Goal: Information Seeking & Learning: Find specific fact

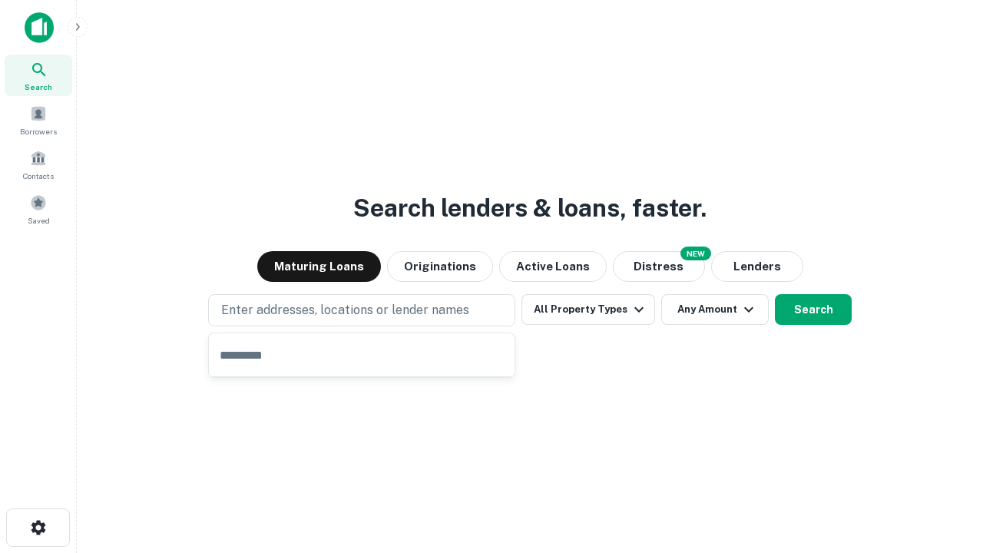
type input "**********"
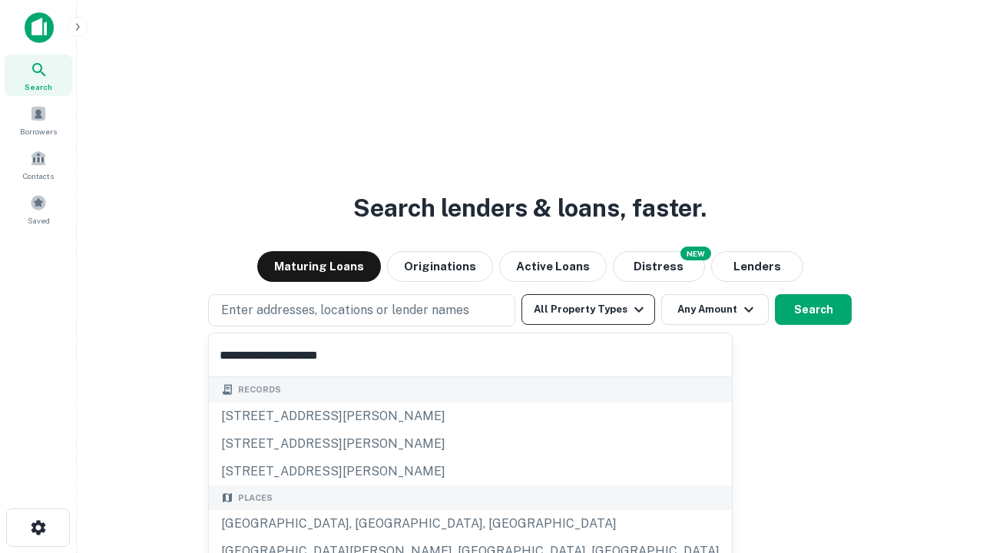
click at [588, 310] on button "All Property Types" at bounding box center [589, 309] width 134 height 31
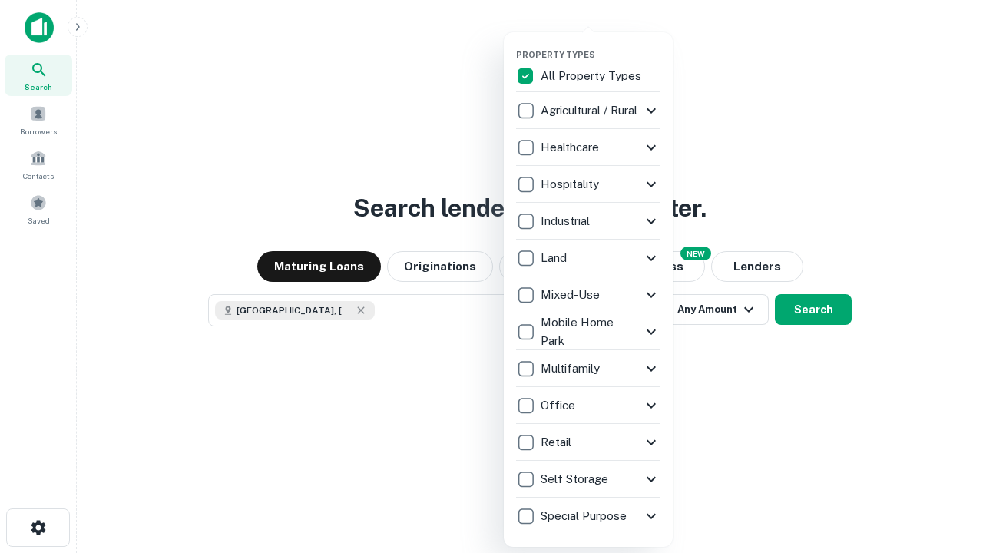
click at [601, 45] on button "button" at bounding box center [600, 45] width 169 height 1
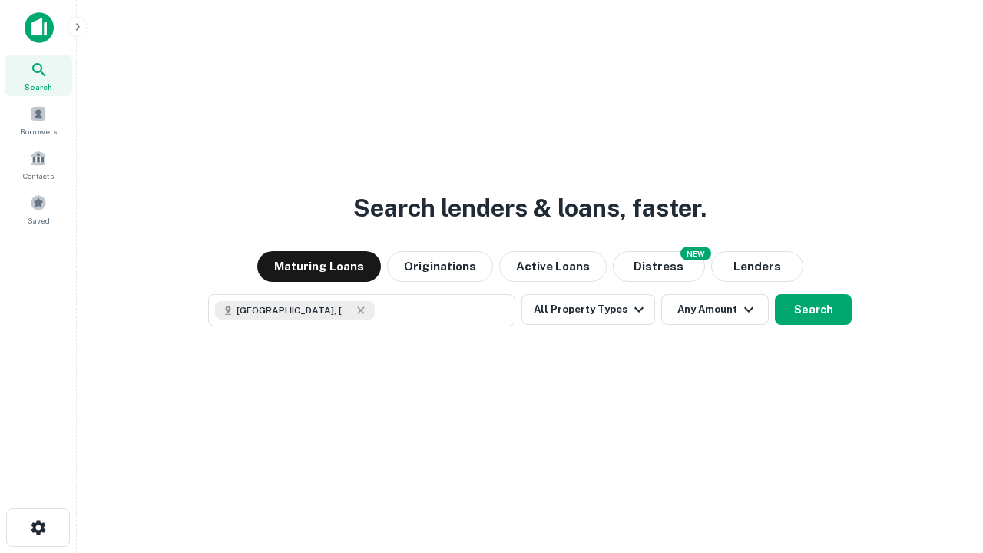
scroll to position [25, 0]
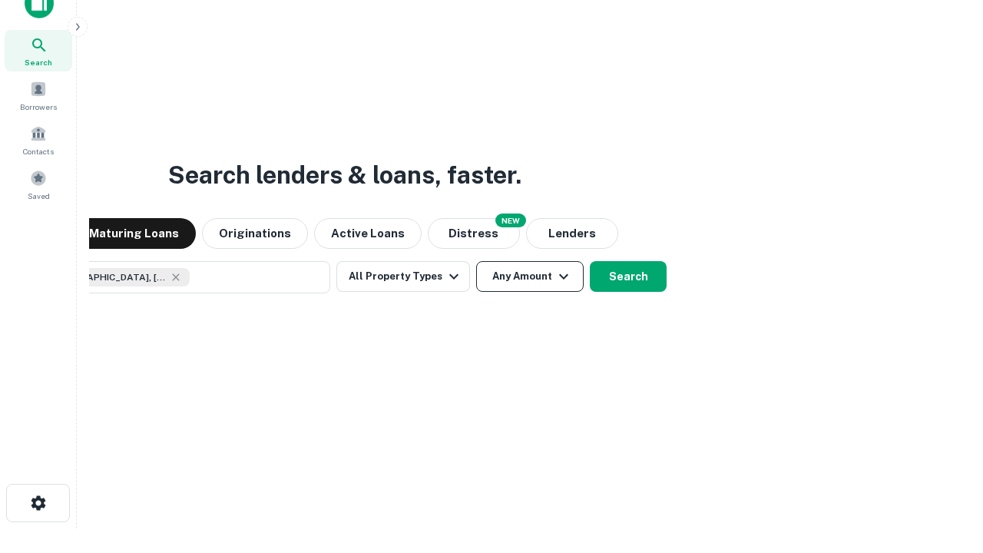
click at [476, 261] on button "Any Amount" at bounding box center [530, 276] width 108 height 31
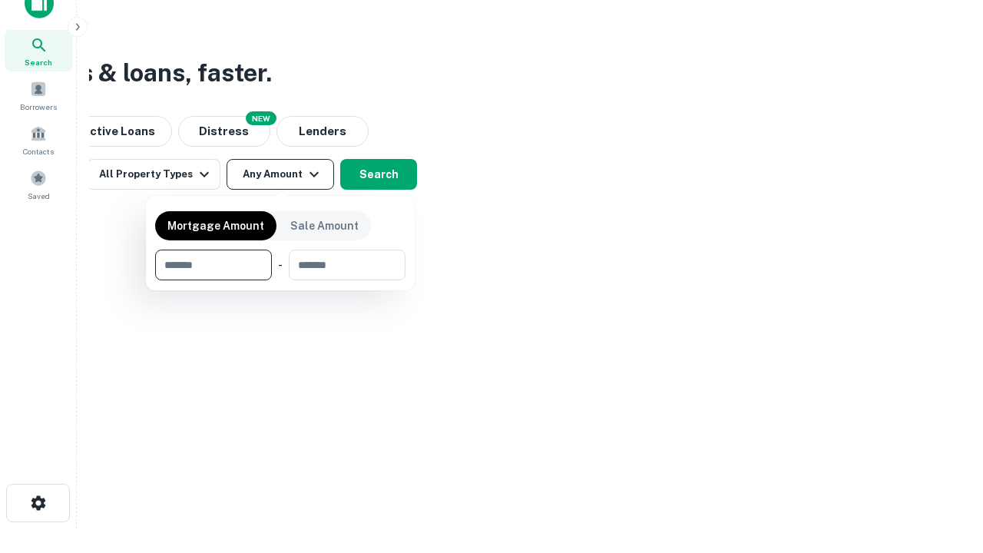
type input "*******"
click at [280, 280] on button "button" at bounding box center [280, 280] width 250 height 1
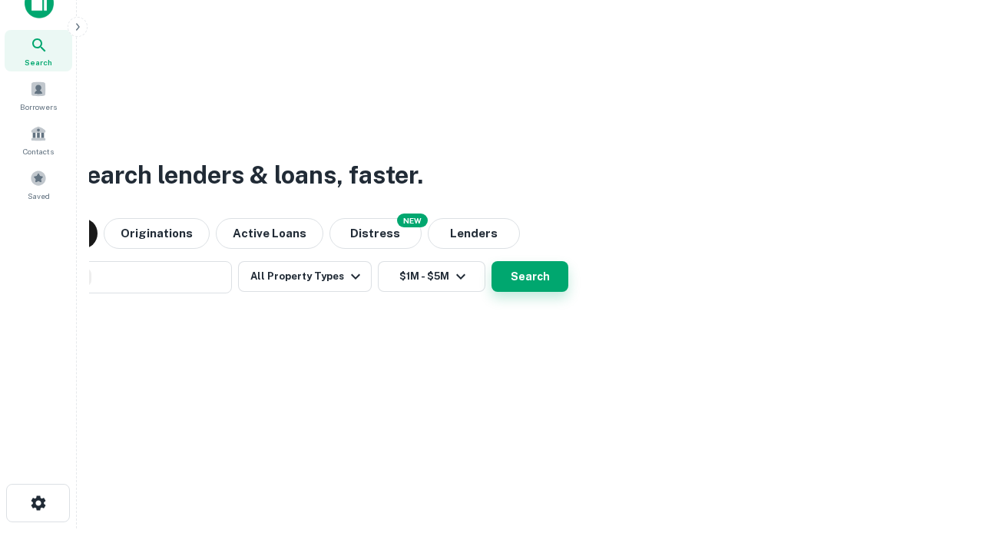
click at [492, 261] on button "Search" at bounding box center [530, 276] width 77 height 31
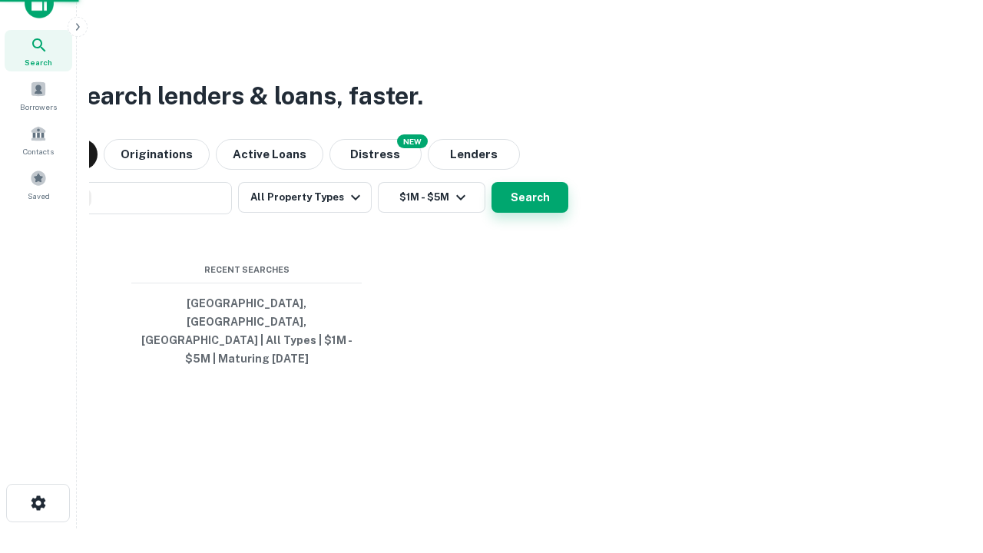
scroll to position [50, 435]
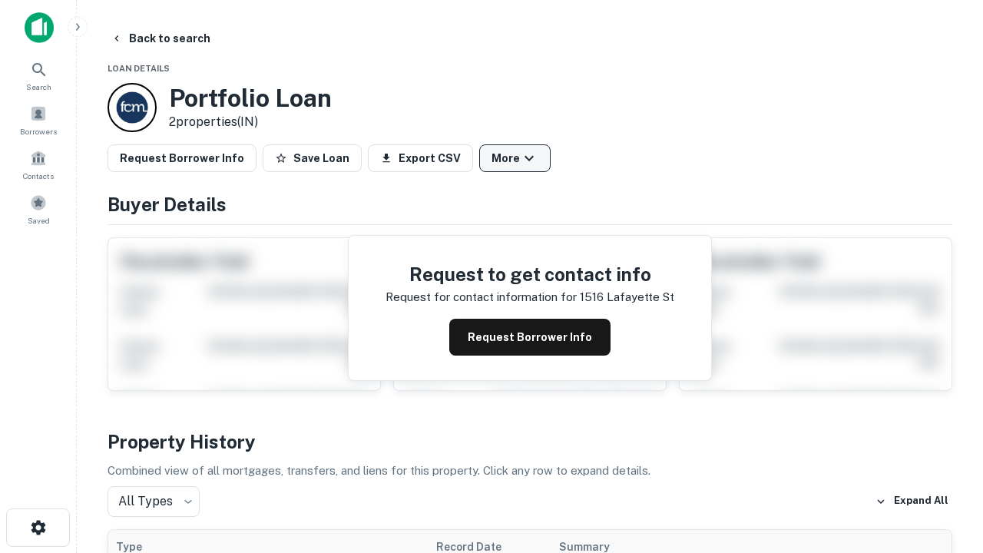
click at [515, 158] on button "More" at bounding box center [514, 158] width 71 height 28
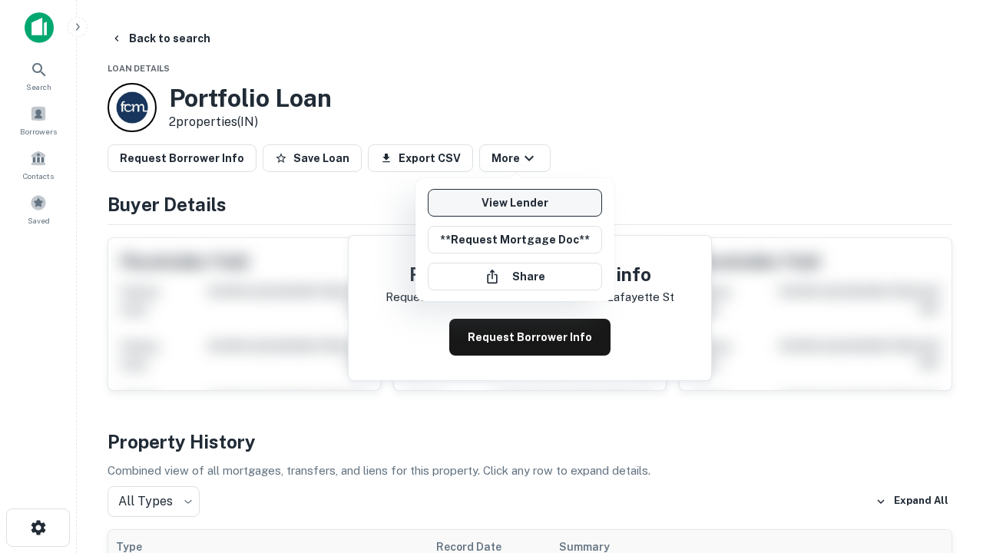
click at [515, 203] on link "View Lender" at bounding box center [515, 203] width 174 height 28
